Goal: Task Accomplishment & Management: Use online tool/utility

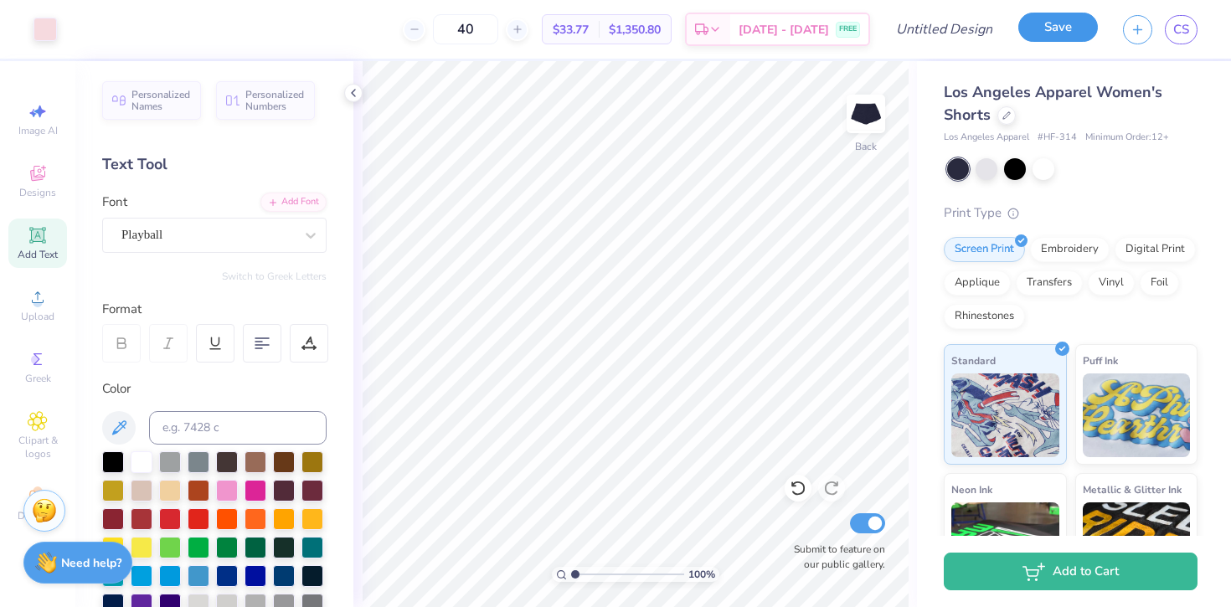
click at [1055, 34] on button "Save" at bounding box center [1058, 27] width 80 height 29
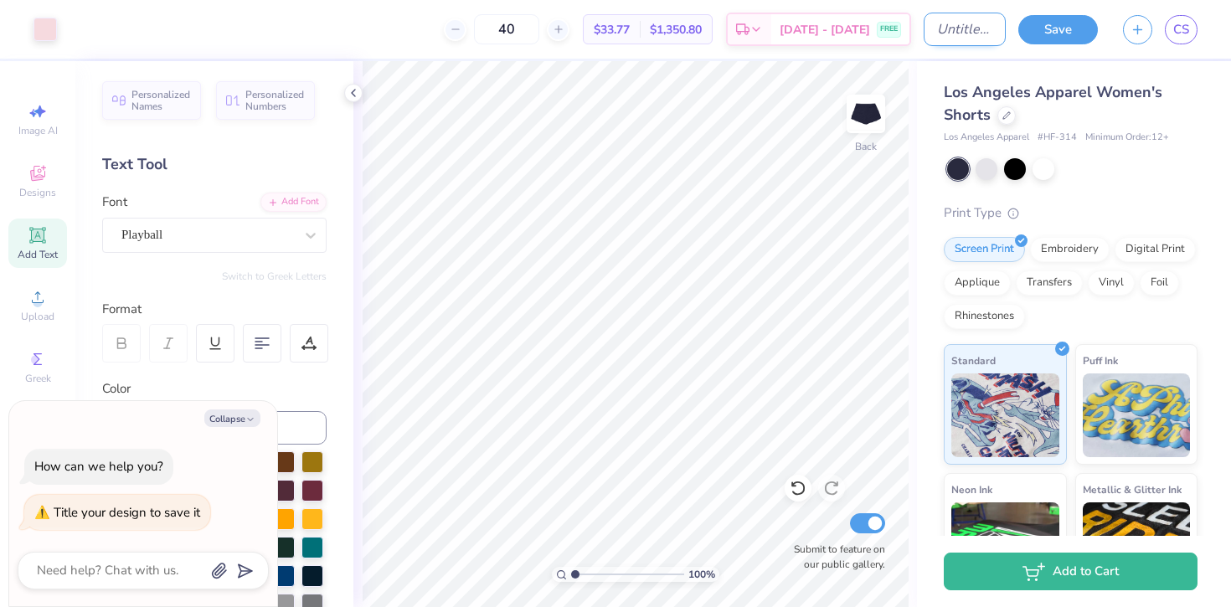
type textarea "x"
click at [923, 33] on input "Design Title" at bounding box center [964, 29] width 82 height 33
type input "R"
type textarea "x"
type input "Re"
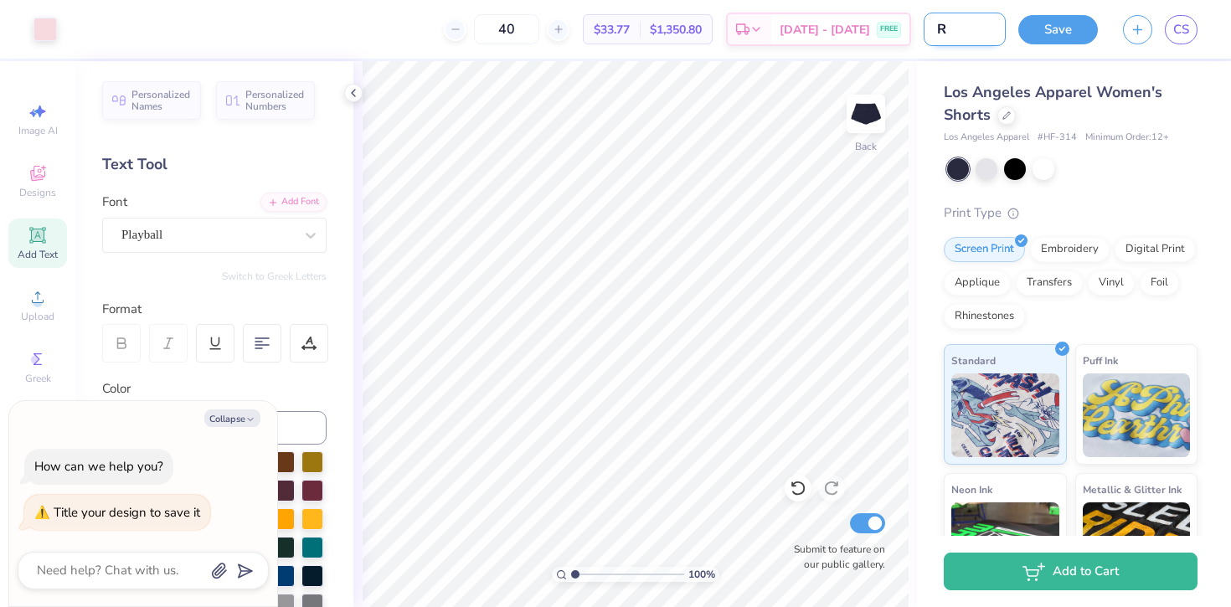
type textarea "x"
type input "Ret"
type textarea "x"
type input "Retr"
type textarea "x"
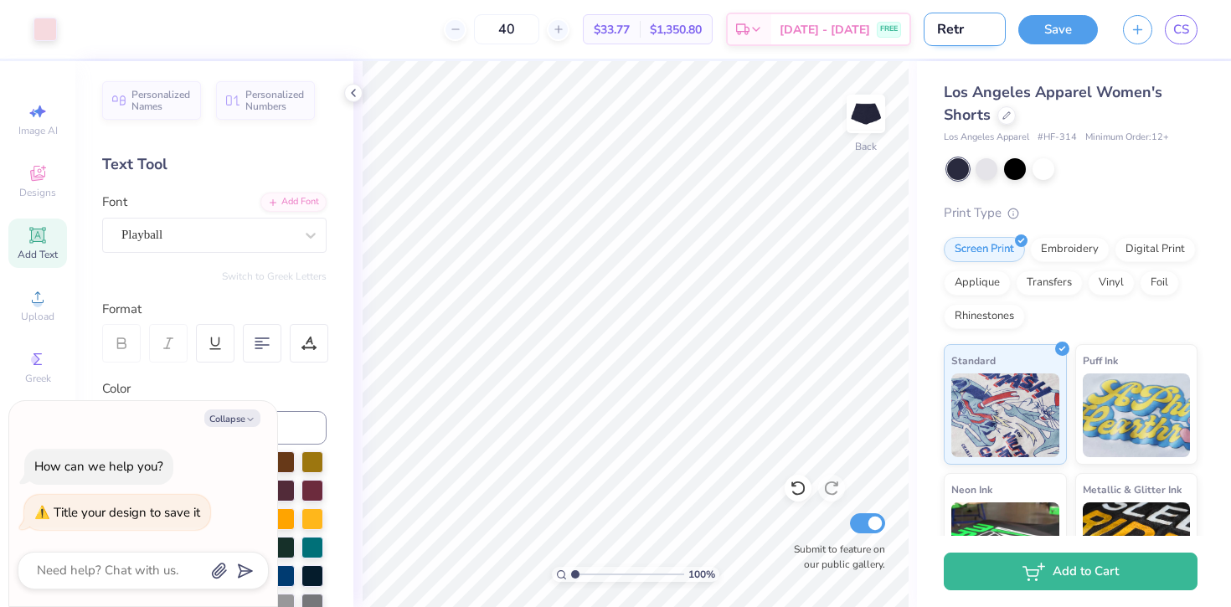
type input "Retre"
type textarea "x"
type input "Retrea"
type textarea "x"
type input "Retreat"
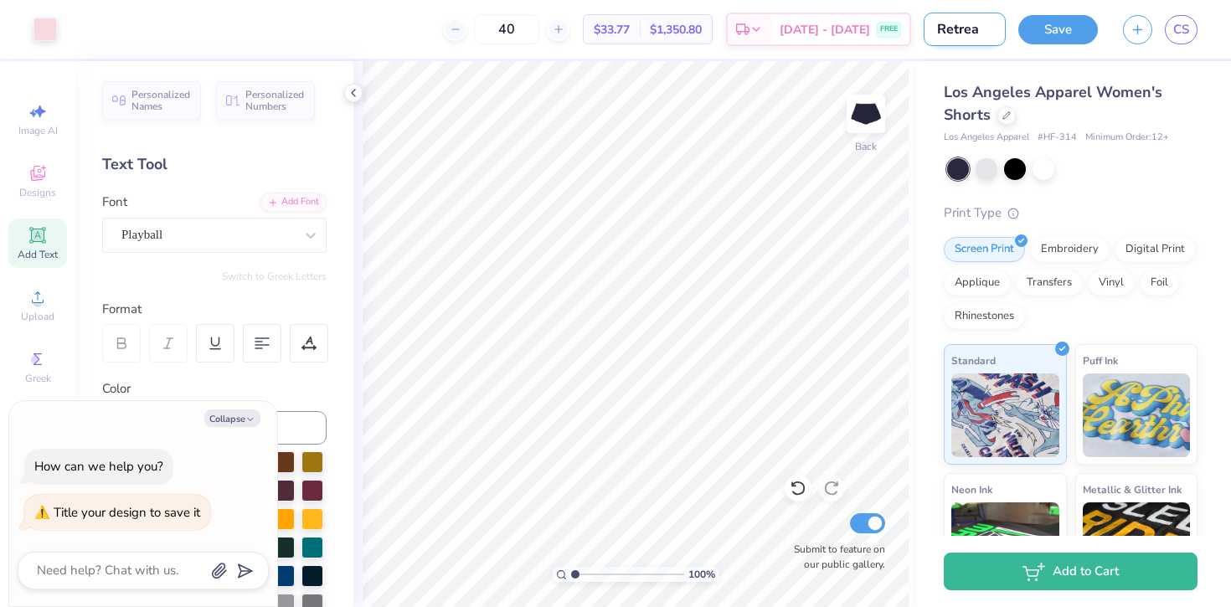
type textarea "x"
type input "Retreat"
type textarea "x"
type input "Retreat m"
type textarea "x"
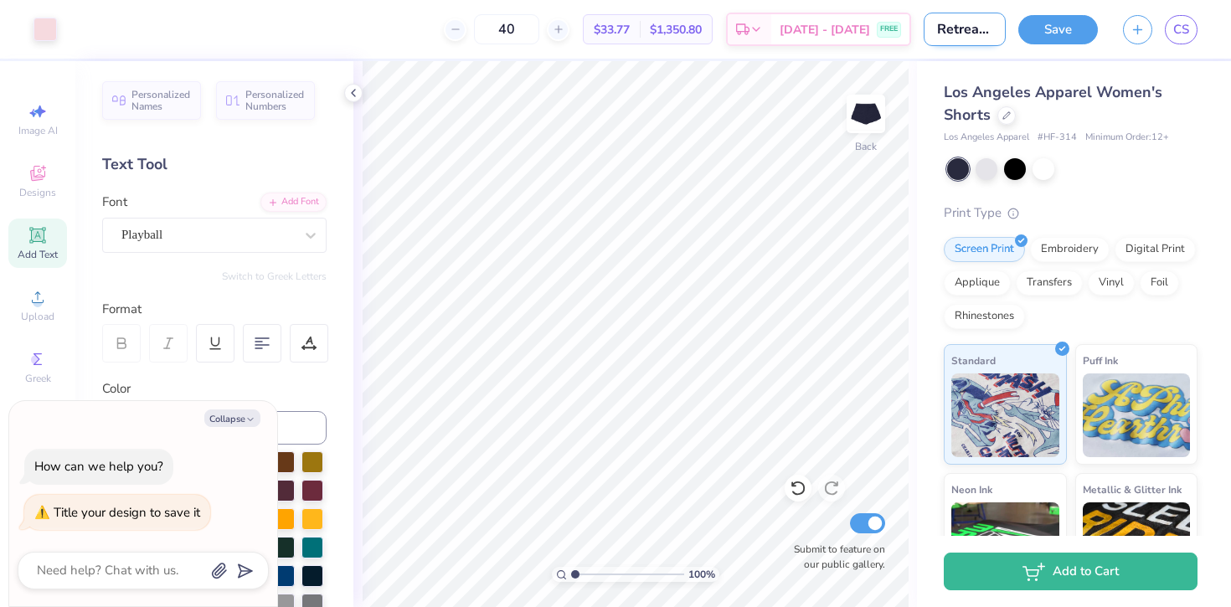
type input "Retreat me"
type textarea "x"
type input "Retreat mer"
type textarea "x"
type input "Retreat merc"
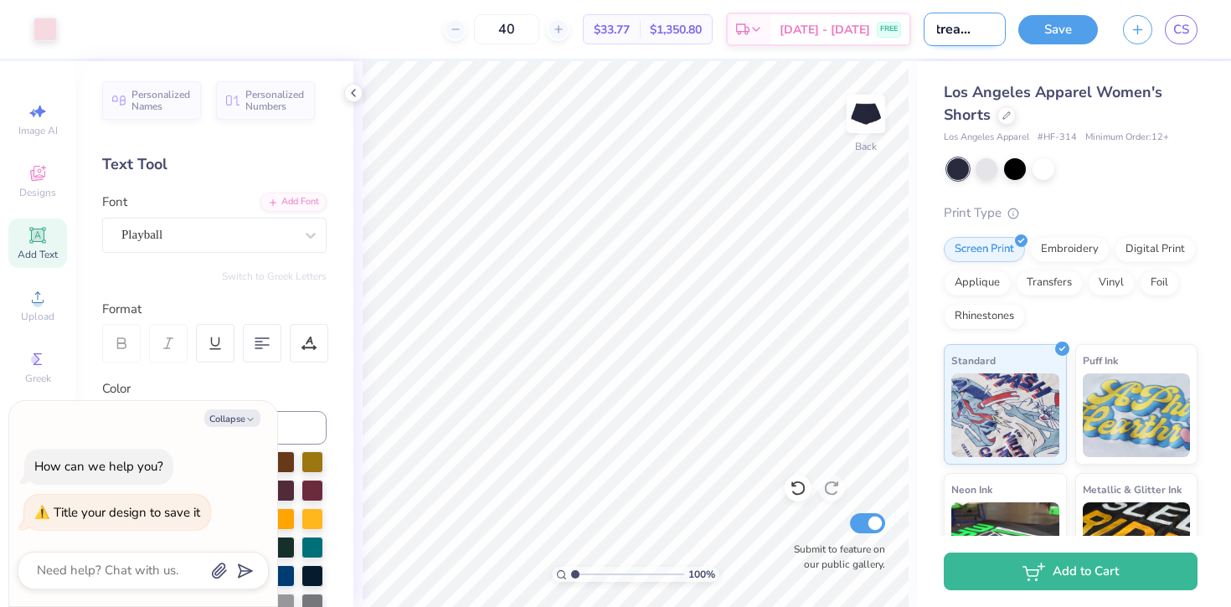
type textarea "x"
type input "Retreat merch"
type textarea "x"
type input "Retreat merch"
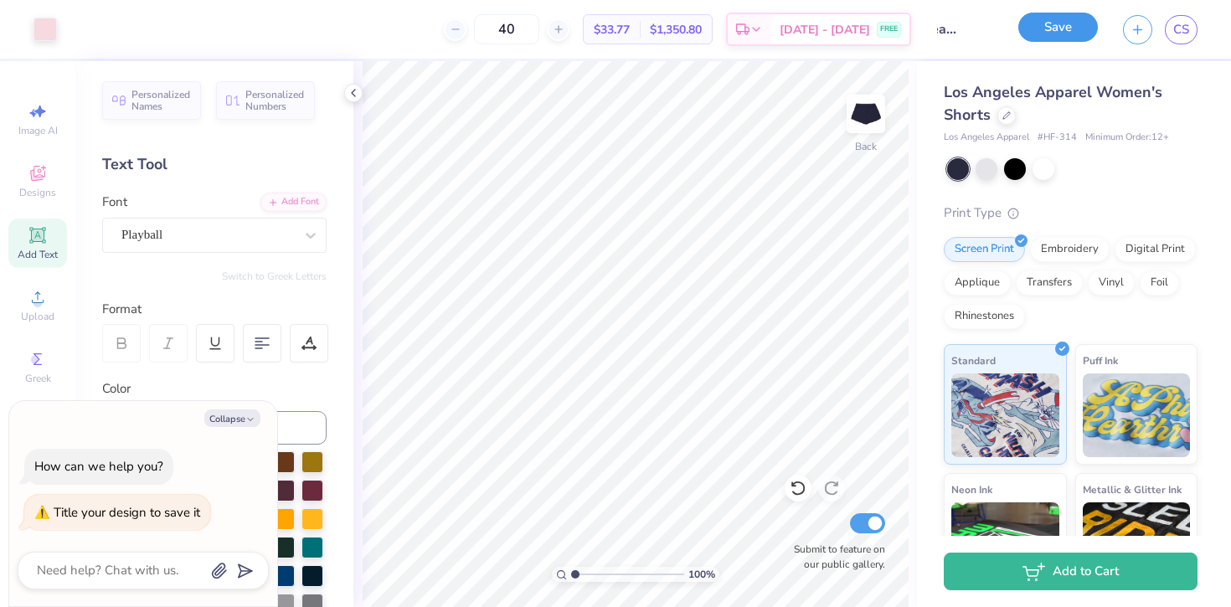
scroll to position [0, 0]
click at [1065, 24] on button "Save" at bounding box center [1058, 27] width 80 height 29
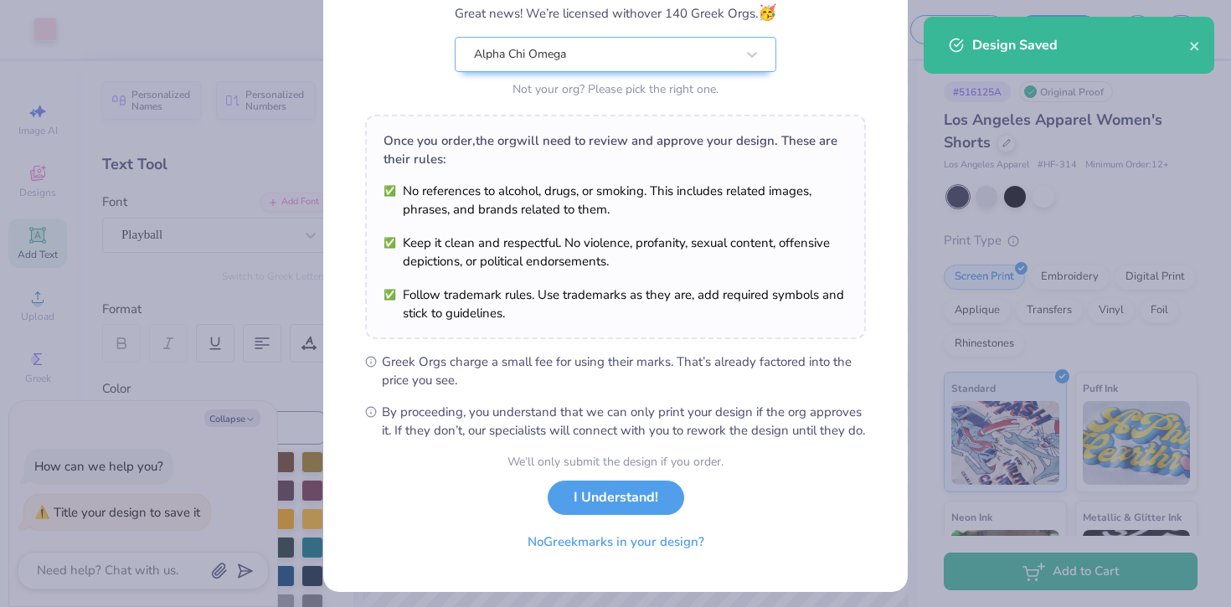
scroll to position [145, 0]
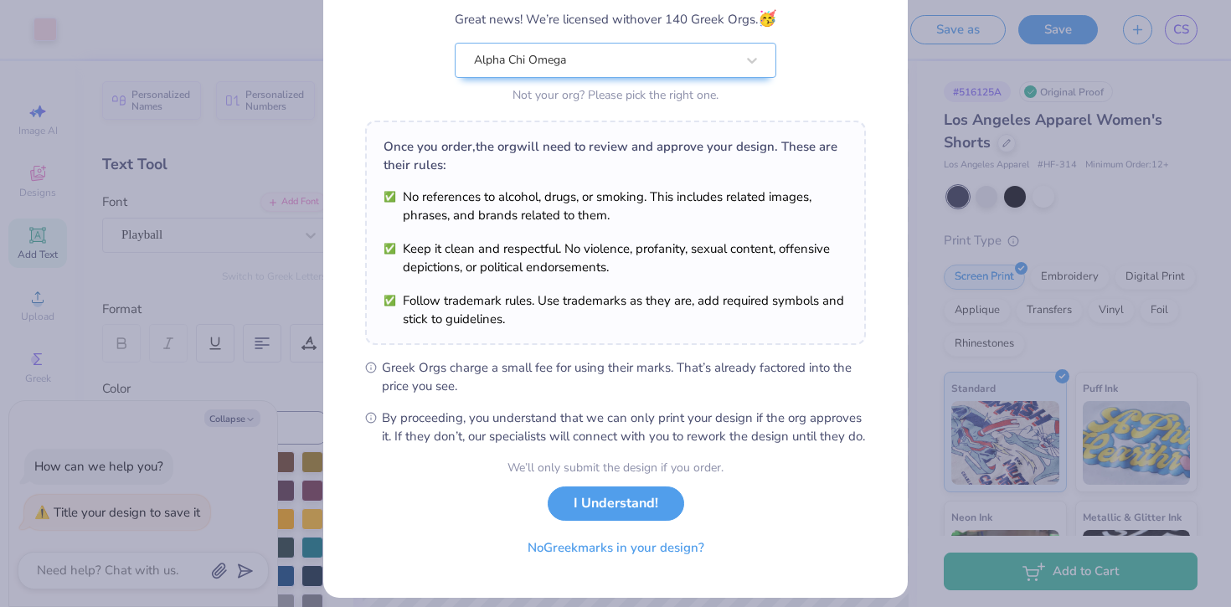
type textarea "x"
